Goal: Task Accomplishment & Management: Manage account settings

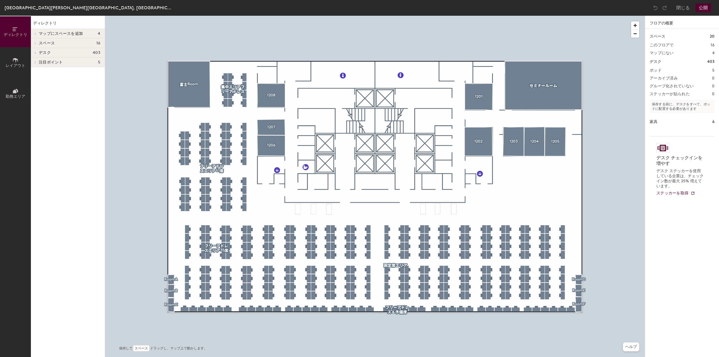
click at [13, 59] on icon at bounding box center [15, 60] width 5 height 4
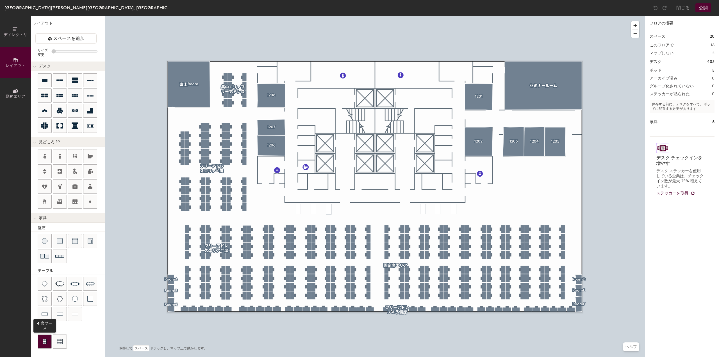
click at [40, 338] on div at bounding box center [44, 341] width 13 height 13
drag, startPoint x: 46, startPoint y: 336, endPoint x: 40, endPoint y: 339, distance: 7.0
click at [40, 339] on div at bounding box center [44, 341] width 13 height 13
click at [77, 313] on img at bounding box center [75, 314] width 6 height 6
click at [81, 313] on div at bounding box center [74, 313] width 13 height 13
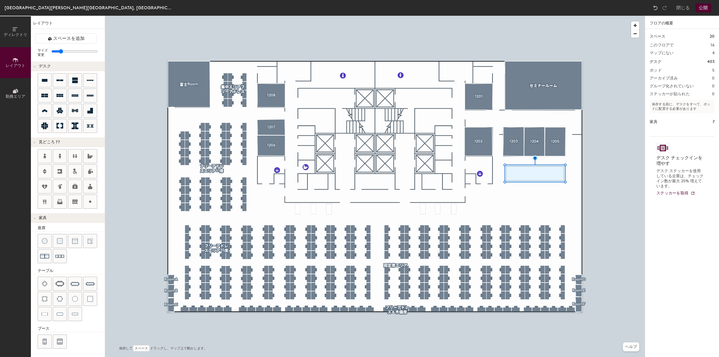
type input "100"
click at [80, 242] on div at bounding box center [74, 240] width 13 height 13
click at [704, 9] on button "公開" at bounding box center [703, 7] width 16 height 9
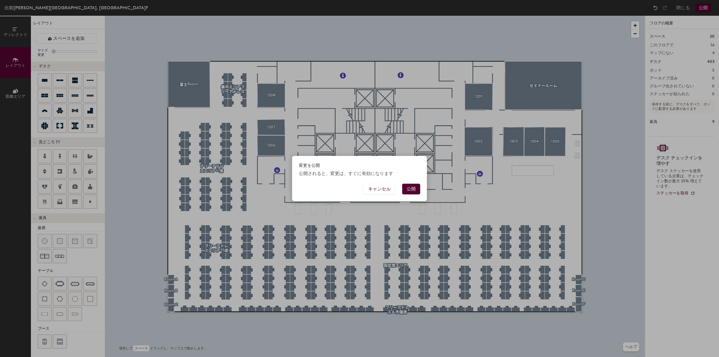
click at [414, 189] on button "公開" at bounding box center [411, 189] width 18 height 11
type input "20"
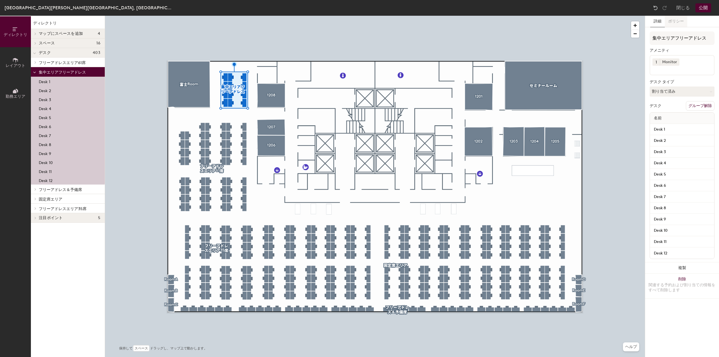
click at [672, 25] on button "ポリシー" at bounding box center [676, 22] width 22 height 12
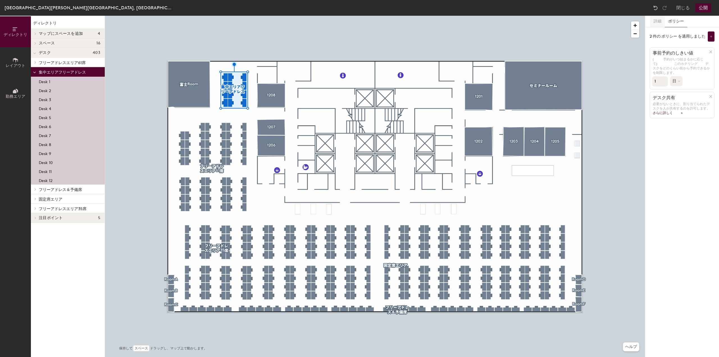
click at [655, 23] on button "詳細" at bounding box center [657, 22] width 15 height 12
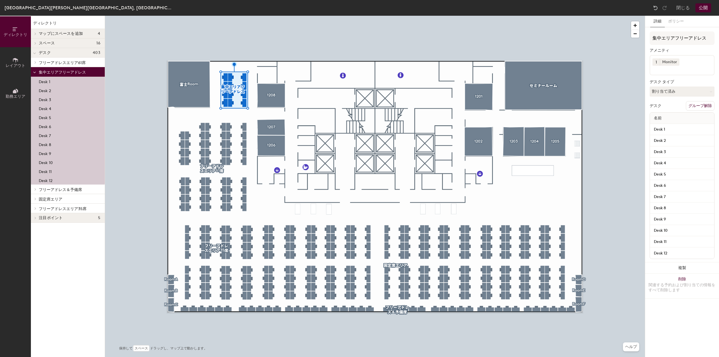
click at [12, 95] on span "勤務エリア" at bounding box center [16, 96] width 20 height 5
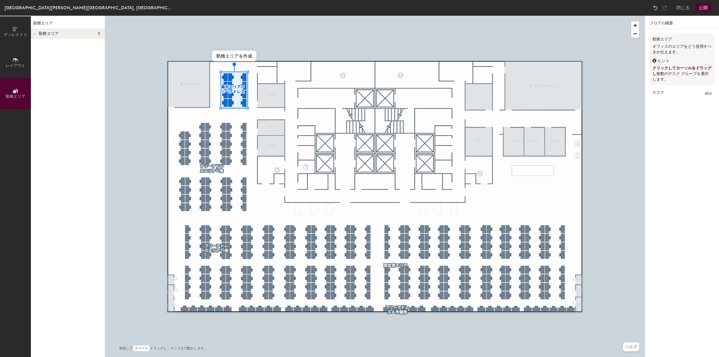
click at [18, 59] on icon at bounding box center [15, 60] width 6 height 6
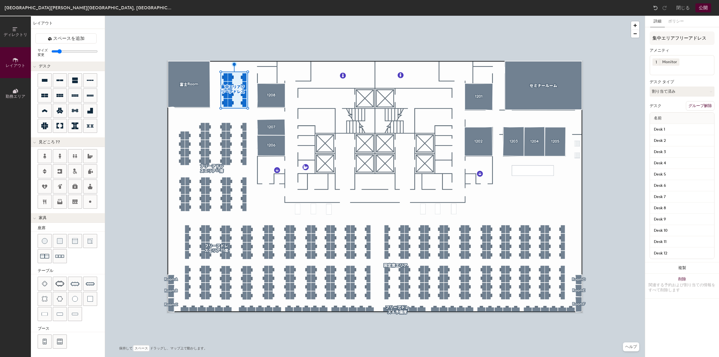
click at [18, 33] on span "ディレクトリ" at bounding box center [16, 34] width 24 height 5
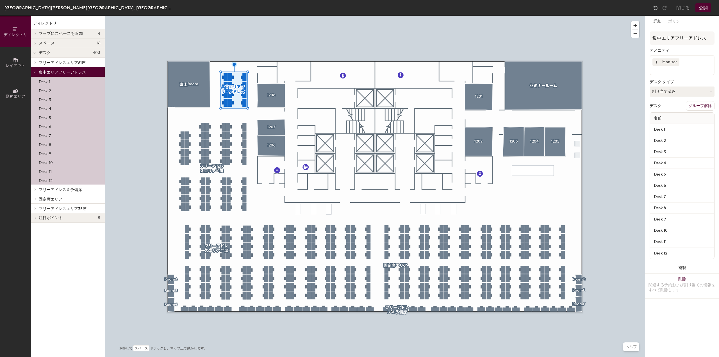
click at [51, 73] on span "集中エリアフリーアドレス" at bounding box center [62, 72] width 47 height 5
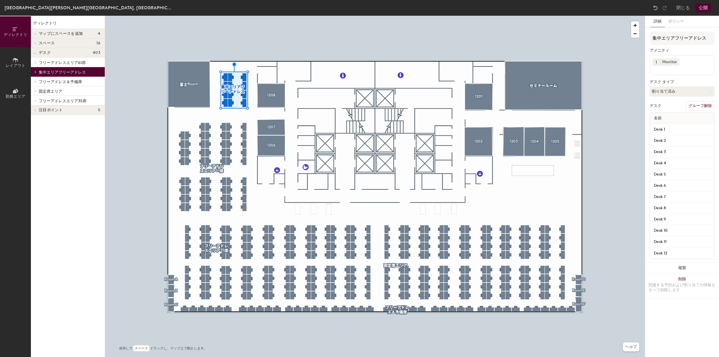
click at [51, 73] on span "集中エリアフリーアドレス" at bounding box center [62, 72] width 47 height 5
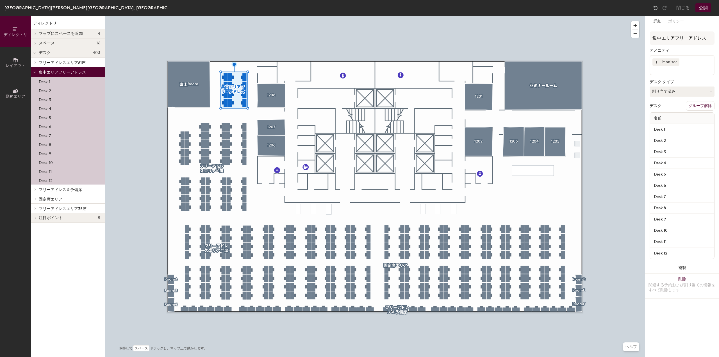
click at [47, 53] on span "デスク" at bounding box center [45, 53] width 12 height 4
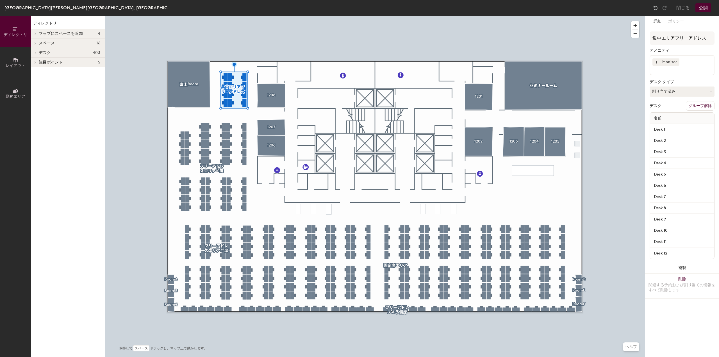
click at [47, 53] on span "デスク" at bounding box center [45, 53] width 12 height 4
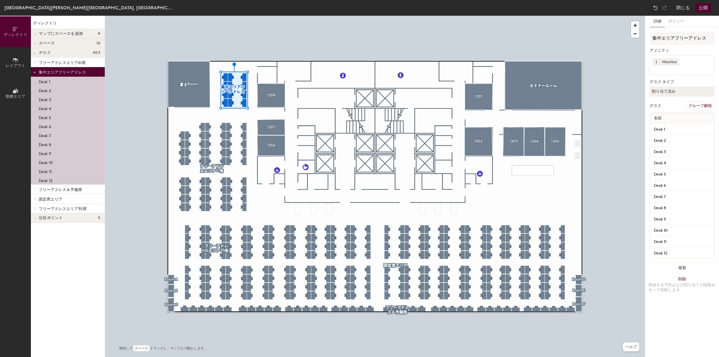
click at [685, 8] on button "閉じる" at bounding box center [682, 7] width 13 height 9
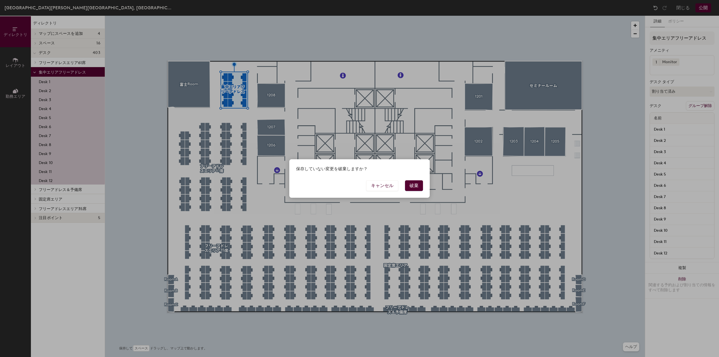
click at [409, 181] on button "破棄" at bounding box center [414, 185] width 18 height 11
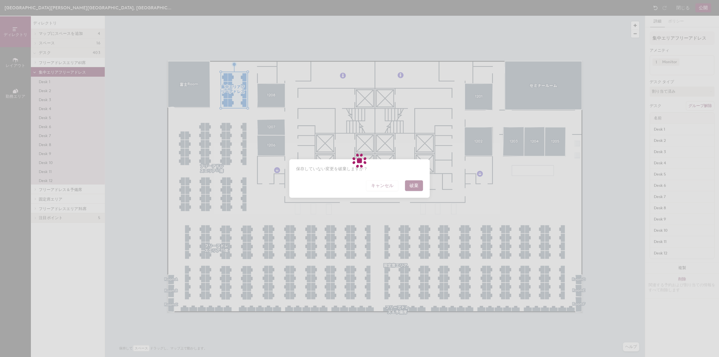
click at [411, 183] on div at bounding box center [359, 178] width 719 height 357
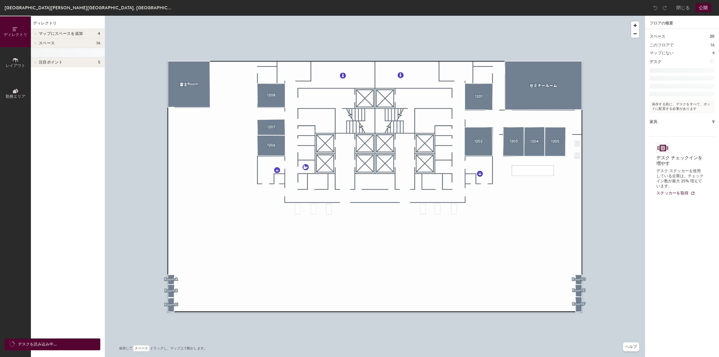
click at [63, 35] on span "マップにスペースを追加" at bounding box center [61, 33] width 44 height 4
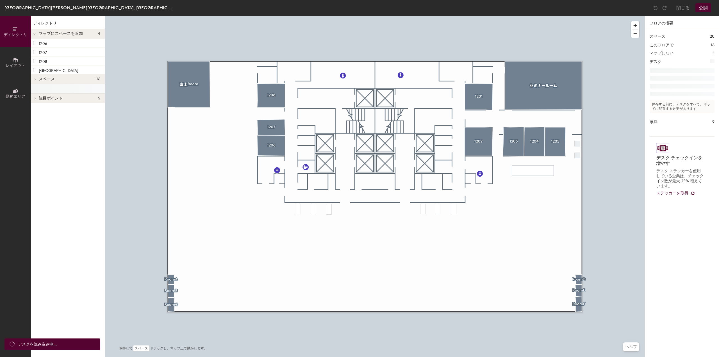
click at [48, 78] on span "スペース" at bounding box center [47, 79] width 16 height 4
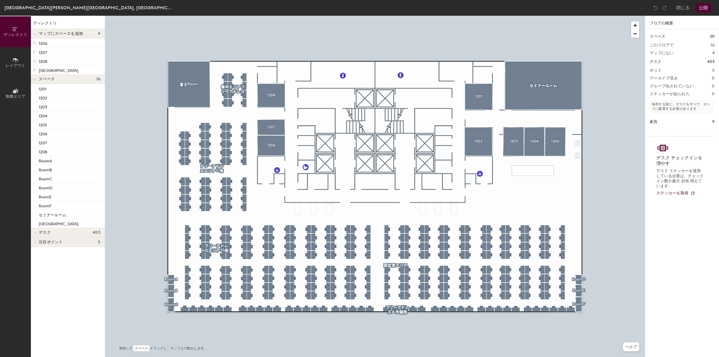
click at [15, 60] on icon at bounding box center [15, 60] width 5 height 4
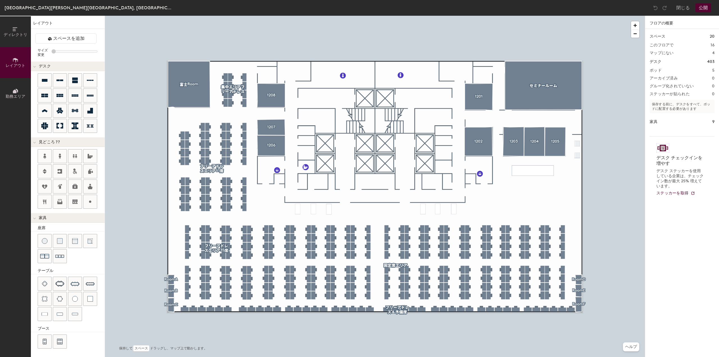
click at [16, 30] on icon at bounding box center [15, 29] width 6 height 6
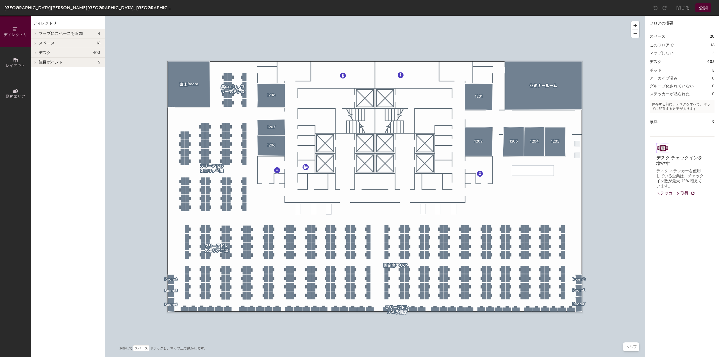
click at [42, 55] on span "デスク" at bounding box center [45, 53] width 12 height 4
click at [42, 63] on span "フリーアドレスエリア61席" at bounding box center [62, 62] width 47 height 5
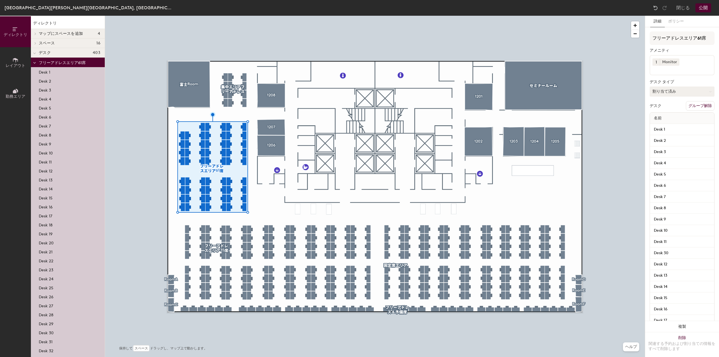
click at [709, 92] on icon at bounding box center [710, 91] width 3 height 3
click at [666, 123] on div "ホテリング" at bounding box center [678, 126] width 56 height 8
click at [36, 64] on div at bounding box center [34, 62] width 7 height 9
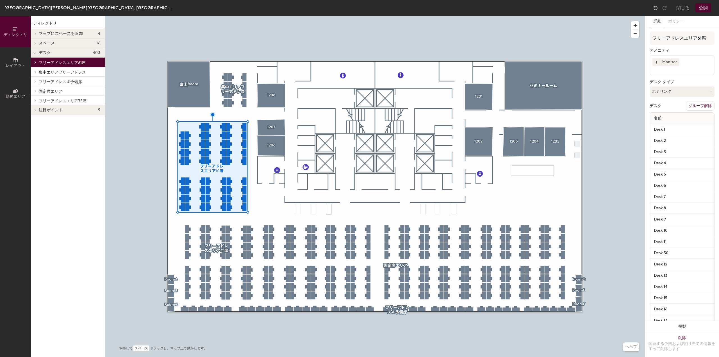
click at [37, 73] on span at bounding box center [35, 71] width 5 height 3
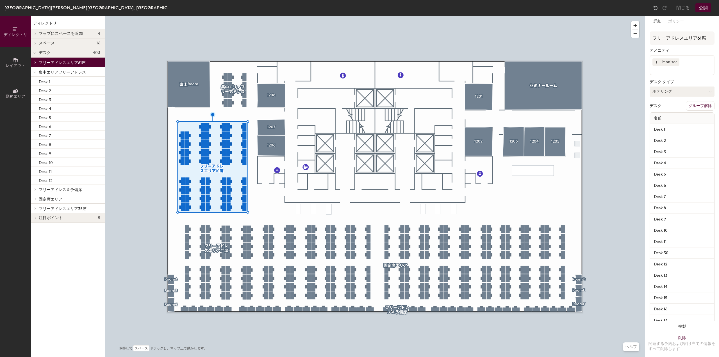
click at [670, 93] on button "ホテリング" at bounding box center [681, 91] width 65 height 10
click at [659, 124] on div "ホテリング" at bounding box center [678, 126] width 56 height 8
click at [49, 74] on span "集中エリアフリーアドレス" at bounding box center [62, 72] width 47 height 5
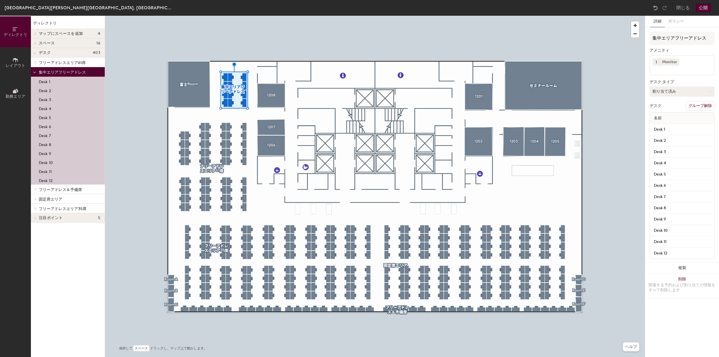
click at [685, 88] on button "割り当て済み" at bounding box center [681, 91] width 65 height 10
click at [669, 127] on div "ホテリング" at bounding box center [678, 126] width 56 height 8
click at [63, 189] on span "フリーアドレス＆予備席" at bounding box center [60, 189] width 43 height 5
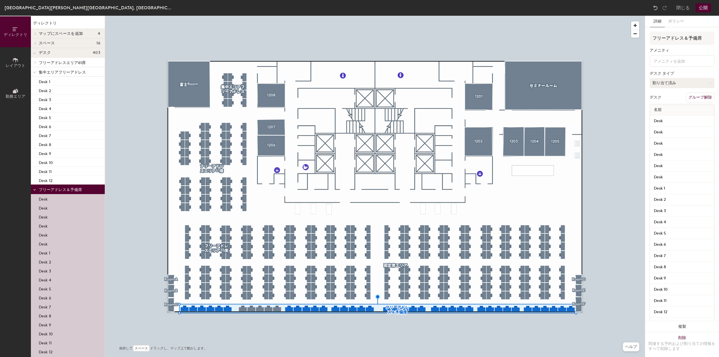
click at [675, 84] on button "割り当て済み" at bounding box center [681, 83] width 65 height 10
click at [660, 117] on div "ホテリング" at bounding box center [678, 117] width 56 height 8
click at [44, 191] on span "フリーアドレス＆予備席" at bounding box center [60, 189] width 43 height 5
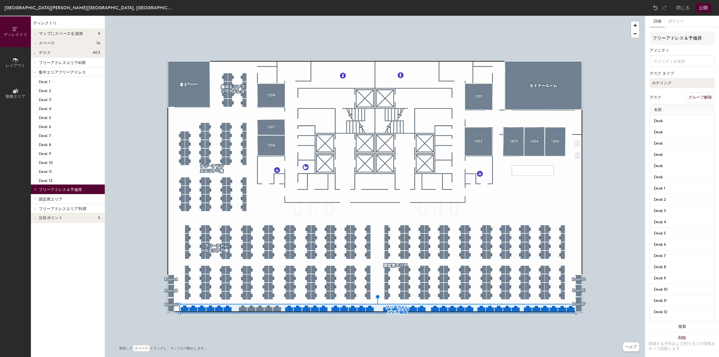
click at [50, 210] on span "フリーアドレスエリア35席" at bounding box center [63, 208] width 48 height 5
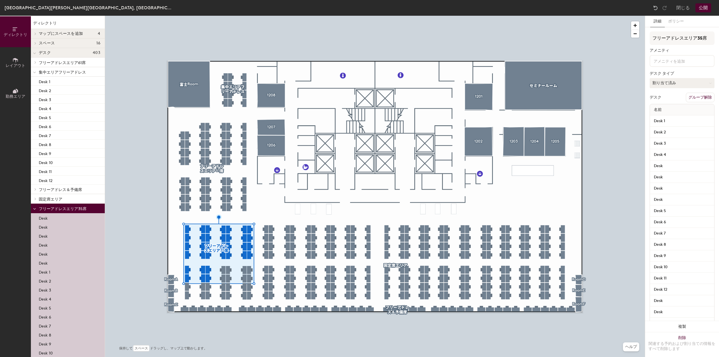
click at [664, 82] on button "割り当て済み" at bounding box center [681, 83] width 65 height 10
click at [662, 115] on div "ホテリング" at bounding box center [678, 117] width 56 height 8
click at [703, 9] on button "公開" at bounding box center [703, 7] width 16 height 9
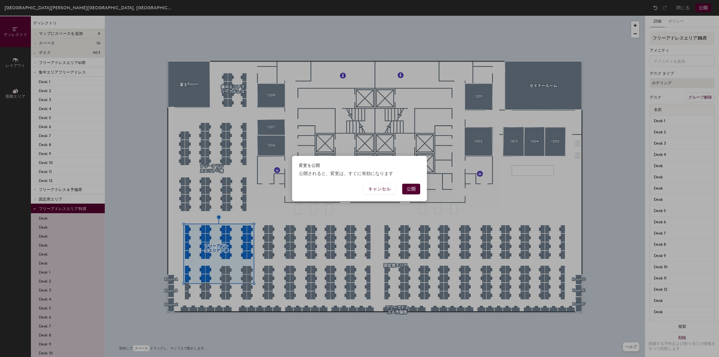
click at [411, 187] on button "公開" at bounding box center [411, 189] width 18 height 11
